Goal: Check status

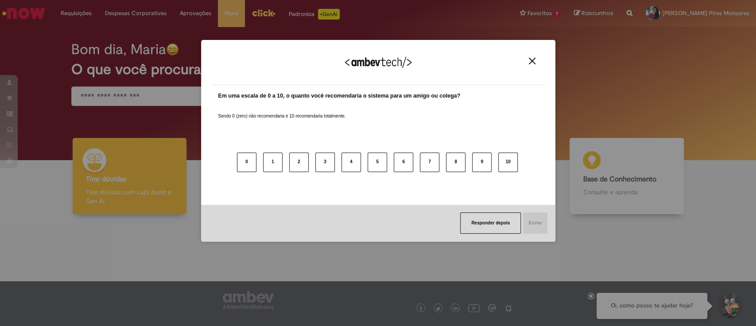
click at [532, 58] on img "Close" at bounding box center [532, 61] width 7 height 7
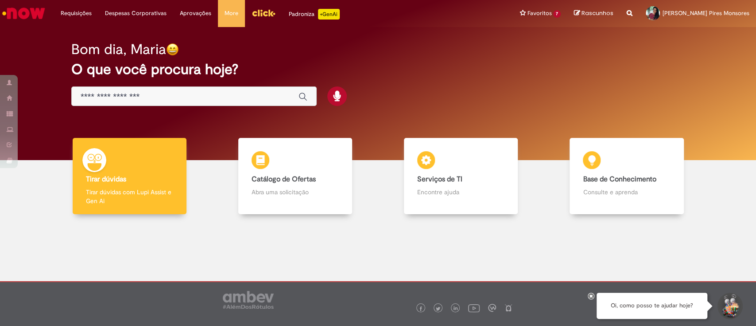
click at [207, 93] on input "Basta digitar aqui" at bounding box center [185, 97] width 209 height 10
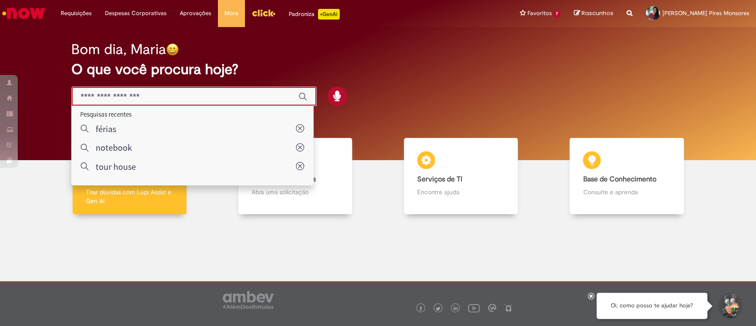
click at [440, 69] on h2 "O que você procura hoje?" at bounding box center [378, 70] width 614 height 16
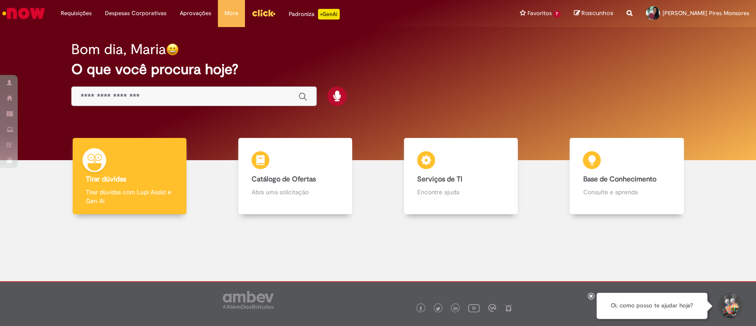
click at [146, 97] on input "Basta digitar aqui" at bounding box center [185, 97] width 209 height 10
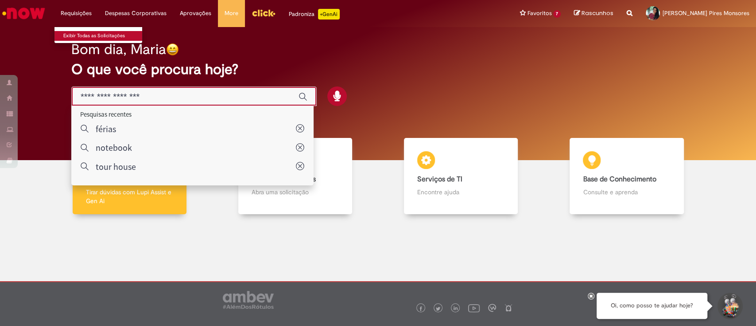
click at [85, 32] on link "Exibir Todas as Solicitações" at bounding box center [103, 36] width 97 height 10
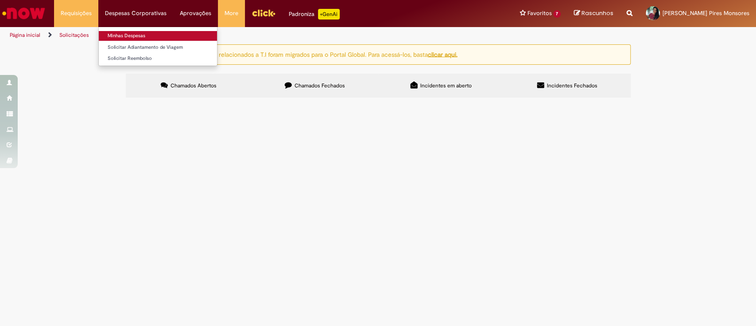
click at [138, 37] on link "Minhas Despesas" at bounding box center [158, 36] width 118 height 10
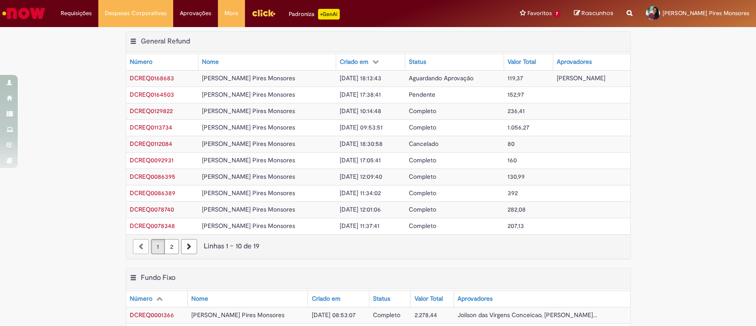
click at [375, 95] on span "[DATE] 17:38:41" at bounding box center [360, 94] width 41 height 8
